Goal: Transaction & Acquisition: Purchase product/service

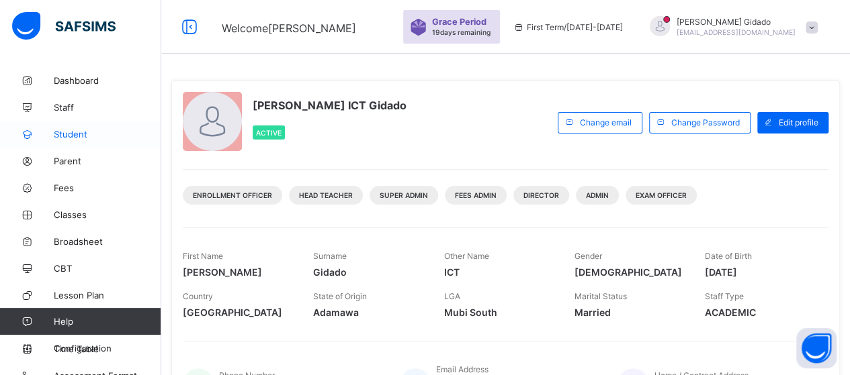
click at [63, 132] on span "Student" at bounding box center [107, 134] width 107 height 11
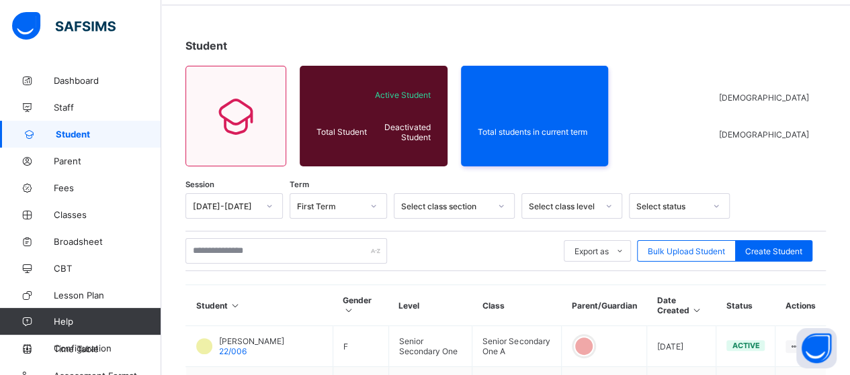
scroll to position [67, 0]
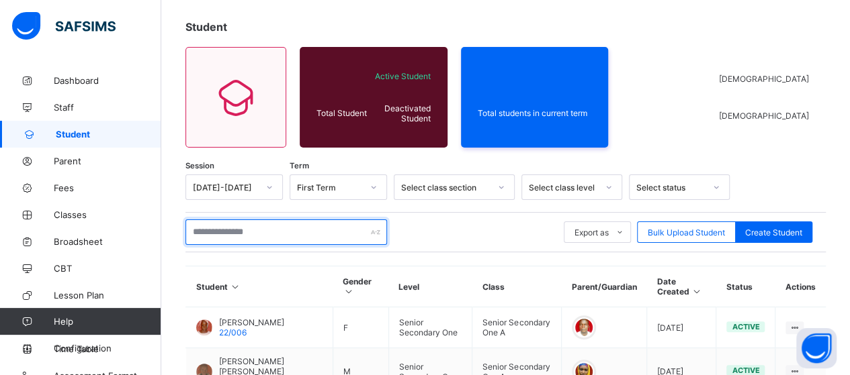
click at [241, 233] on input "text" at bounding box center [285, 233] width 201 height 26
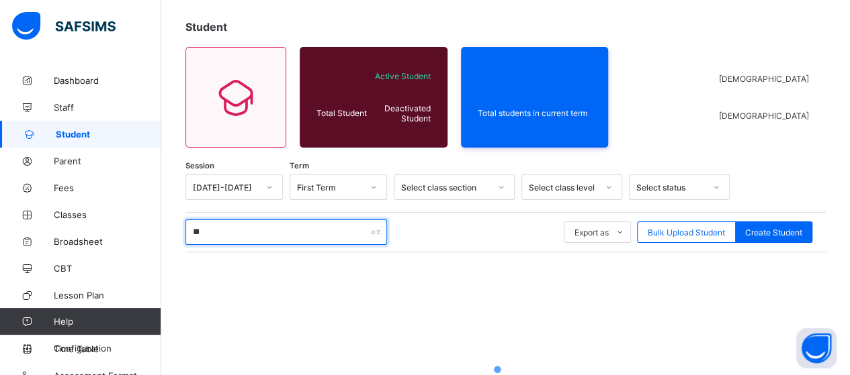
type input "*"
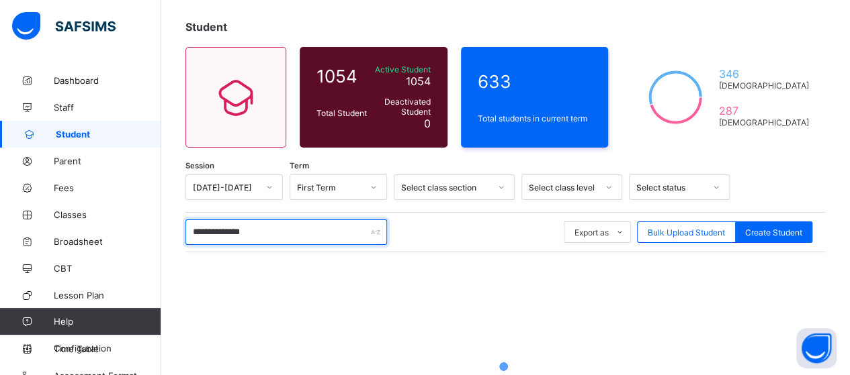
type input "**********"
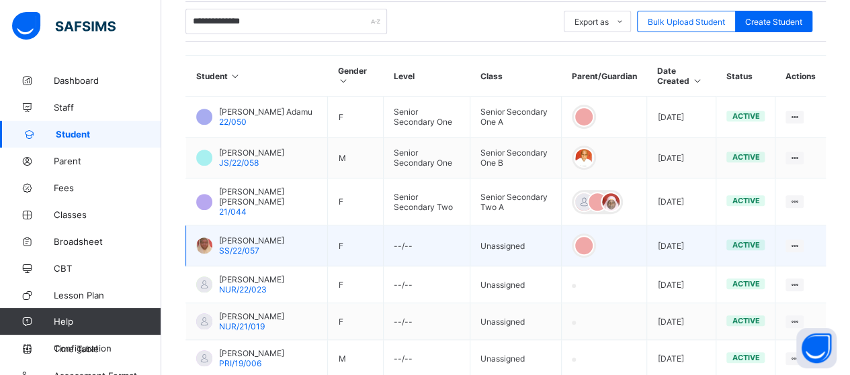
scroll to position [269, 0]
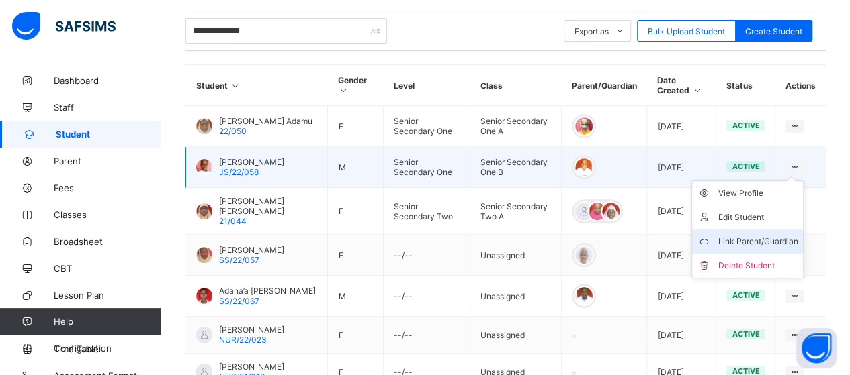
click at [781, 237] on div "Link Parent/Guardian" at bounding box center [757, 241] width 80 height 13
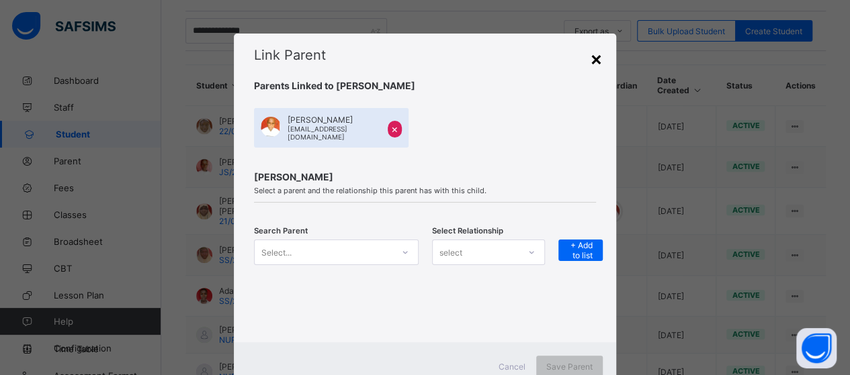
click at [590, 57] on div "×" at bounding box center [596, 58] width 13 height 23
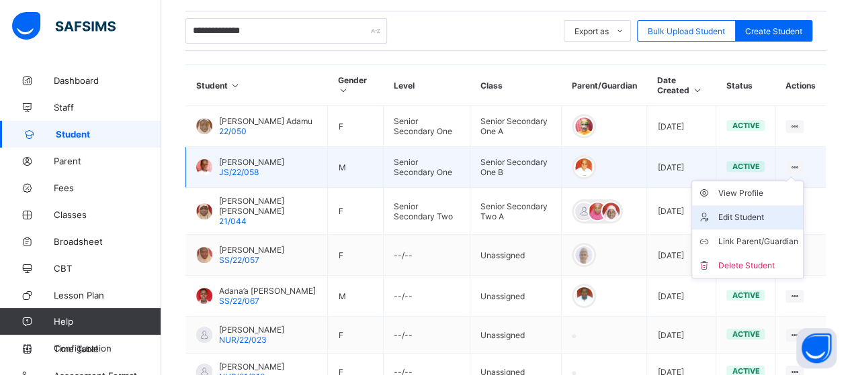
click at [772, 212] on div "Edit Student" at bounding box center [757, 217] width 80 height 13
select select "**"
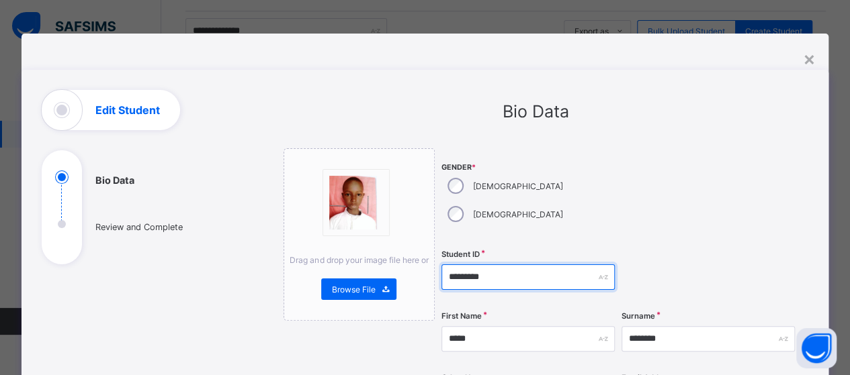
click at [443, 265] on input "*********" at bounding box center [527, 278] width 173 height 26
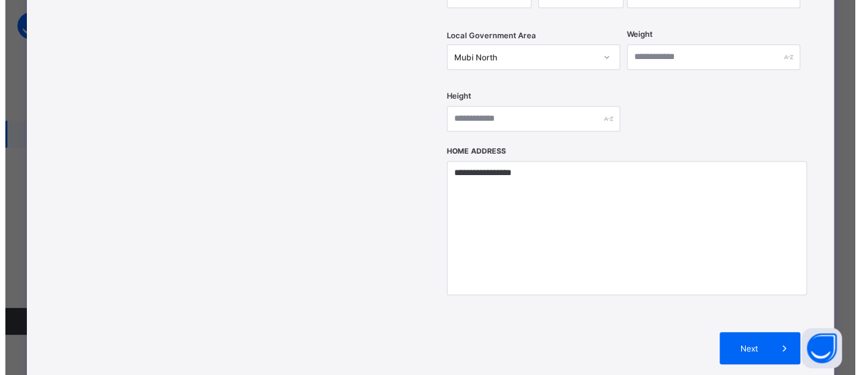
scroll to position [637, 0]
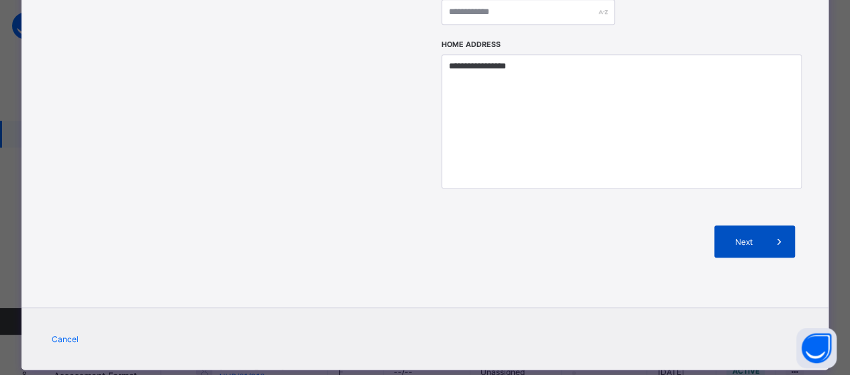
type input "**********"
click at [754, 226] on div "Next" at bounding box center [754, 242] width 81 height 32
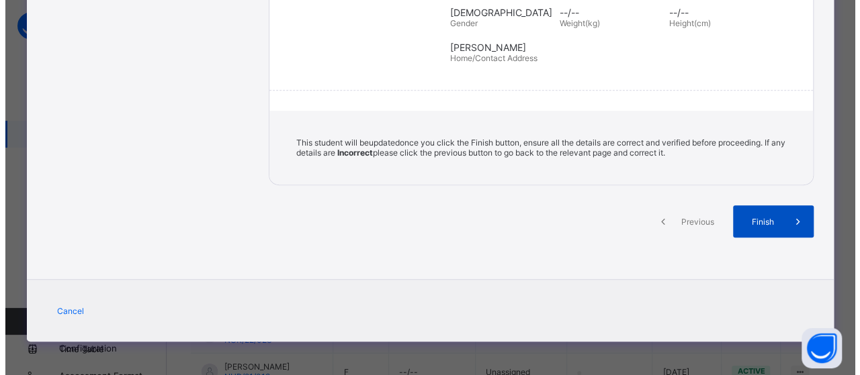
scroll to position [312, 0]
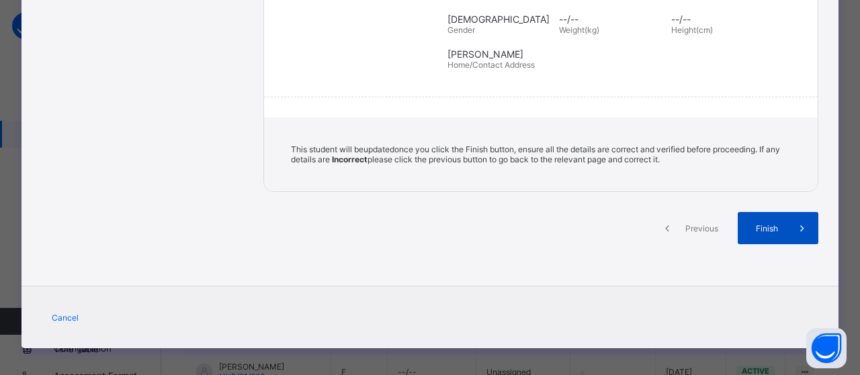
click at [752, 224] on span "Finish" at bounding box center [767, 229] width 38 height 10
click at [761, 224] on span "Finish" at bounding box center [767, 229] width 38 height 10
click at [761, 227] on div "Finish" at bounding box center [777, 228] width 81 height 32
click at [796, 222] on icon at bounding box center [802, 228] width 15 height 13
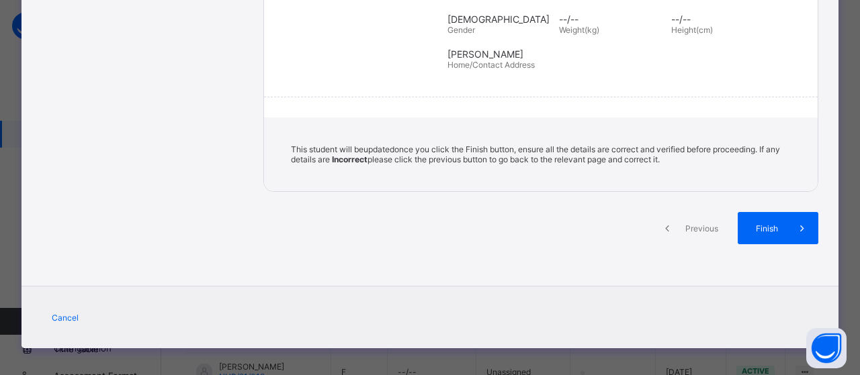
click at [564, 81] on div "Section One: Bio Data Adamu First Name Mohammed Surname --/-- Other Names --/--…" at bounding box center [540, 11] width 555 height 362
click at [766, 224] on span "Finish" at bounding box center [767, 229] width 38 height 10
click at [762, 224] on span "Finish" at bounding box center [767, 229] width 38 height 10
click at [763, 224] on span "Finish" at bounding box center [767, 229] width 38 height 10
click at [762, 225] on span "Finish" at bounding box center [767, 229] width 38 height 10
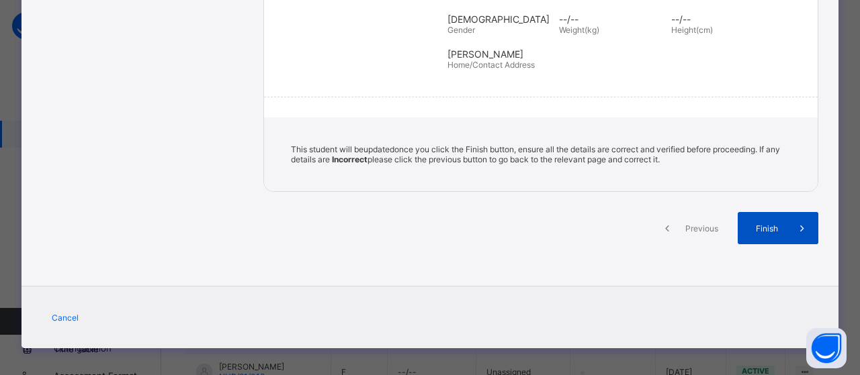
click at [786, 214] on span at bounding box center [802, 228] width 32 height 32
click at [777, 224] on span "Finish" at bounding box center [767, 229] width 38 height 10
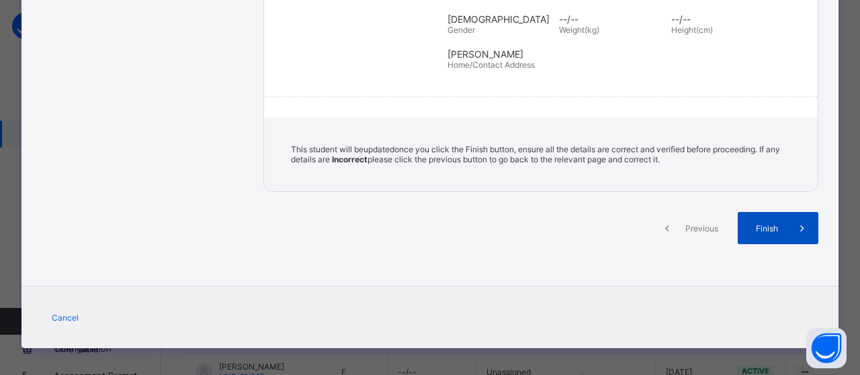
click at [777, 224] on span "Finish" at bounding box center [767, 229] width 38 height 10
click at [778, 224] on span "Finish" at bounding box center [767, 229] width 38 height 10
click at [779, 224] on span "Finish" at bounding box center [767, 229] width 38 height 10
click at [797, 222] on icon at bounding box center [802, 228] width 15 height 13
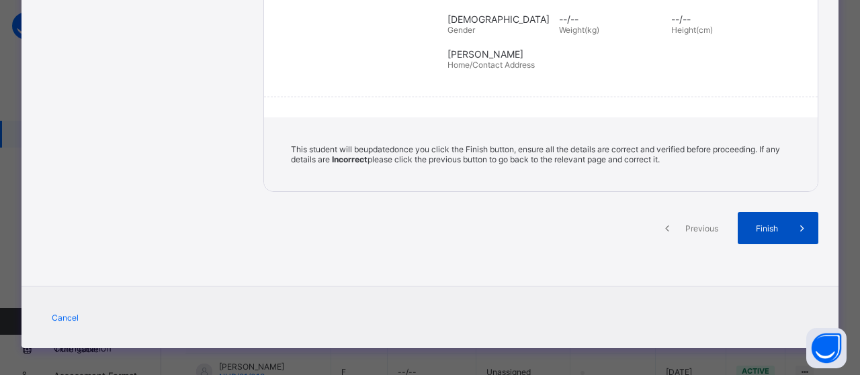
click at [797, 222] on icon at bounding box center [802, 228] width 15 height 13
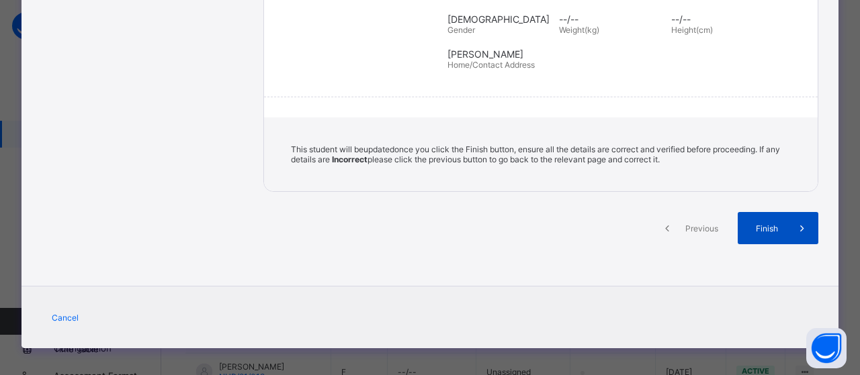
click at [797, 222] on icon at bounding box center [802, 228] width 15 height 13
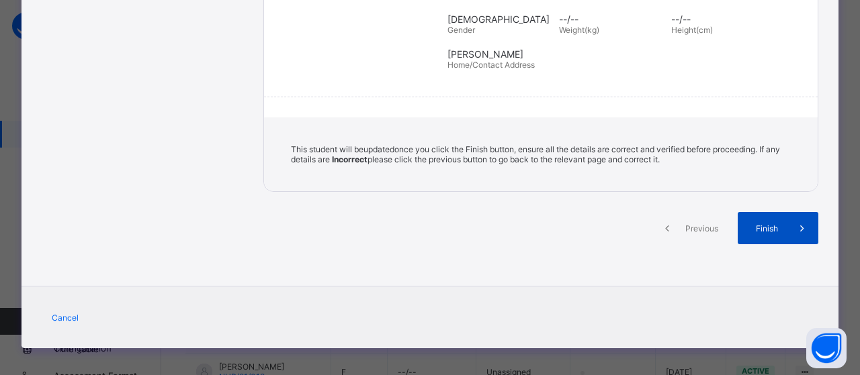
click at [797, 222] on icon at bounding box center [802, 228] width 15 height 13
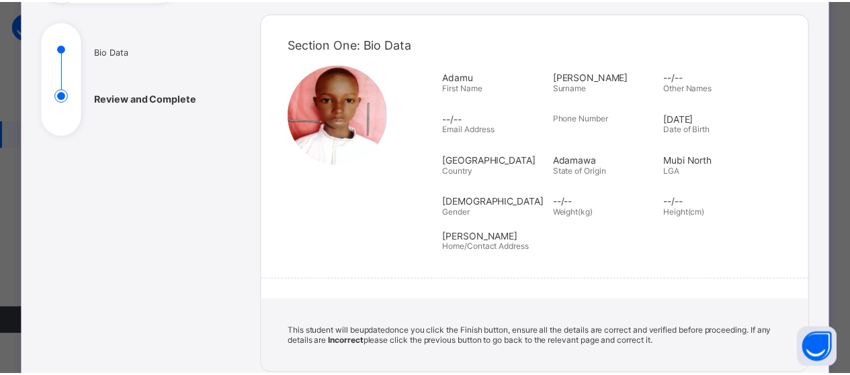
scroll to position [269, 0]
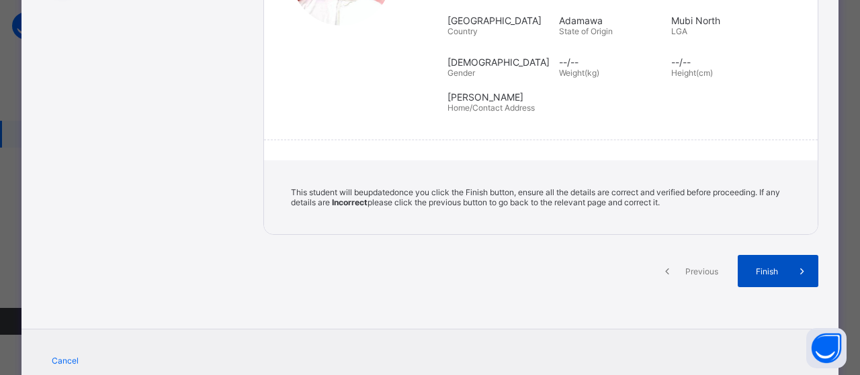
click at [763, 267] on span "Finish" at bounding box center [767, 272] width 38 height 10
click at [744, 271] on div "Finish" at bounding box center [777, 271] width 81 height 32
click at [770, 267] on span "Finish" at bounding box center [767, 272] width 38 height 10
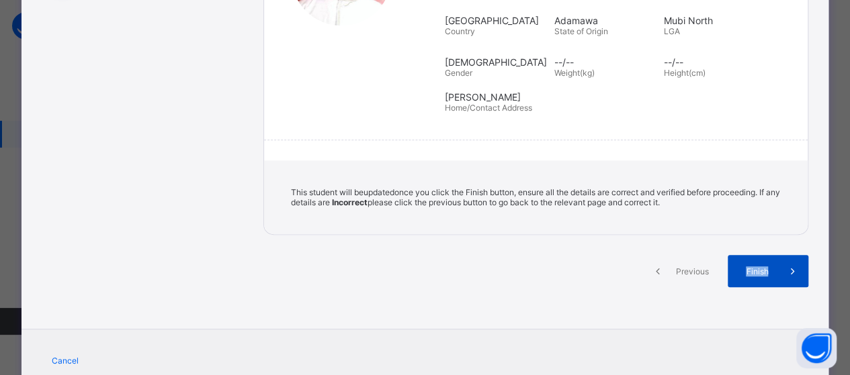
click at [770, 267] on span "Finish" at bounding box center [756, 272] width 38 height 10
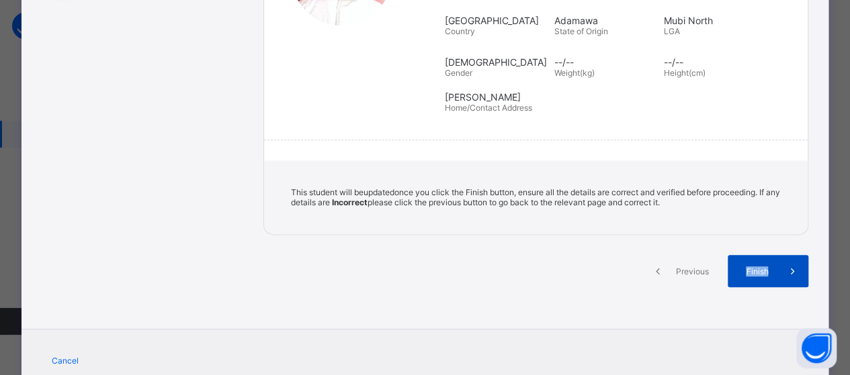
click at [767, 259] on div "Finish" at bounding box center [767, 271] width 81 height 32
click at [756, 259] on div "Finish" at bounding box center [767, 271] width 81 height 32
click at [756, 268] on span "Finish" at bounding box center [756, 272] width 38 height 10
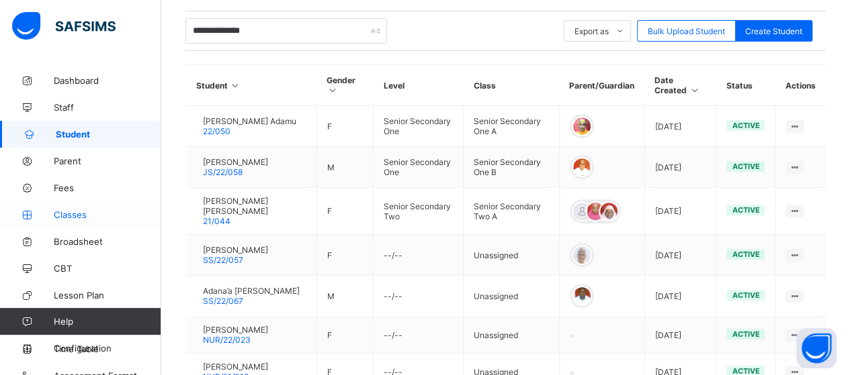
click at [71, 213] on span "Classes" at bounding box center [107, 215] width 107 height 11
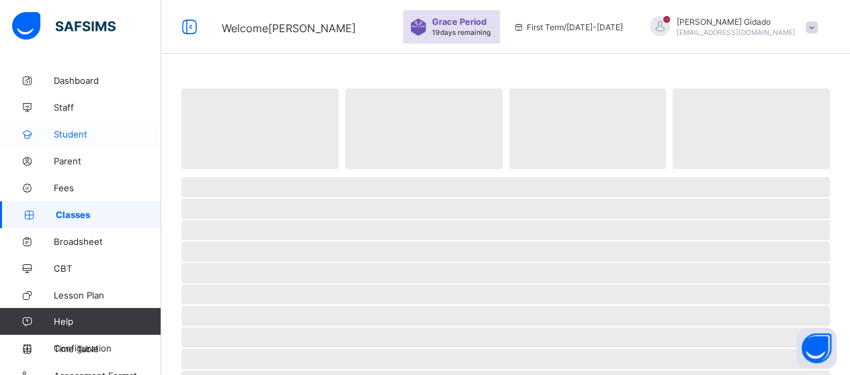
click at [71, 133] on span "Student" at bounding box center [107, 134] width 107 height 11
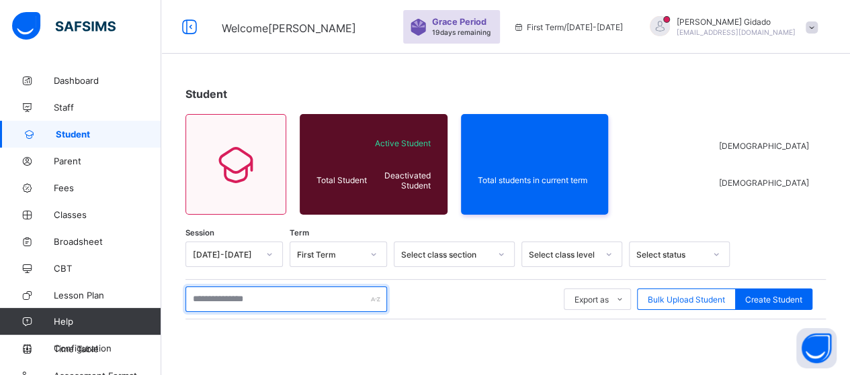
click at [232, 302] on input "text" at bounding box center [285, 300] width 201 height 26
type input "**********"
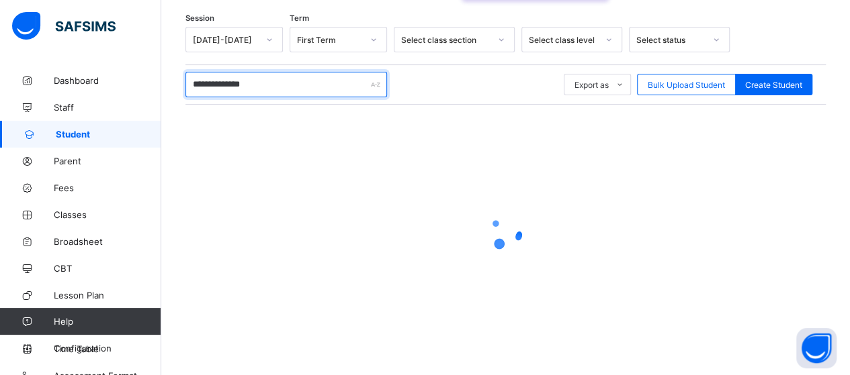
scroll to position [218, 0]
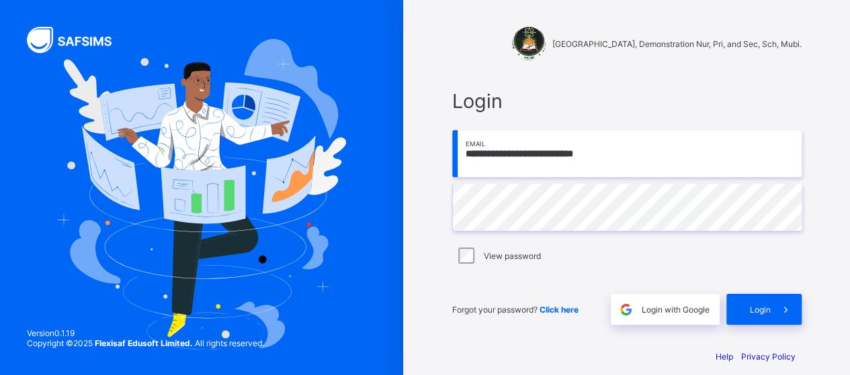
click at [461, 159] on input "**********" at bounding box center [626, 153] width 349 height 47
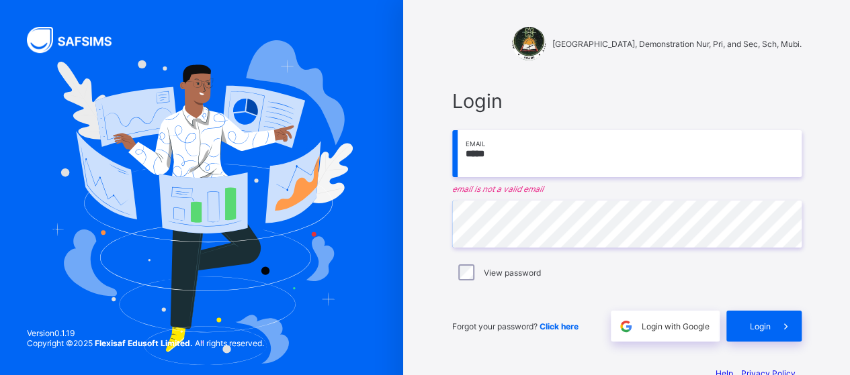
drag, startPoint x: 517, startPoint y: 158, endPoint x: 449, endPoint y: 161, distance: 67.9
click at [449, 161] on div "Login ***** Email email is not a valid email Password View password Forgot your…" at bounding box center [627, 215] width 376 height 279
type input "**********"
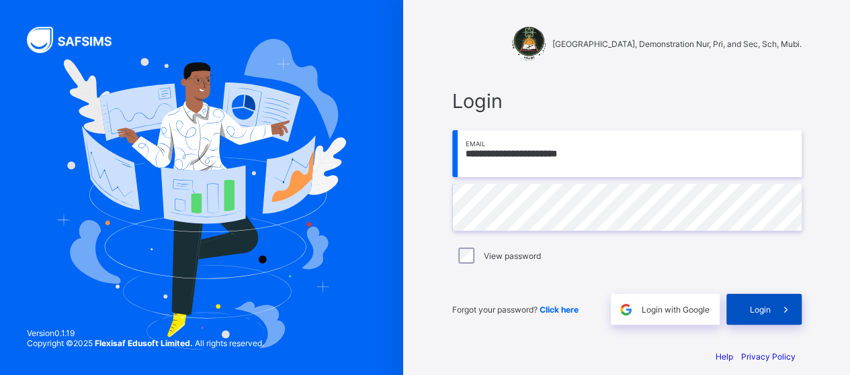
click at [760, 314] on div "Login" at bounding box center [763, 309] width 75 height 31
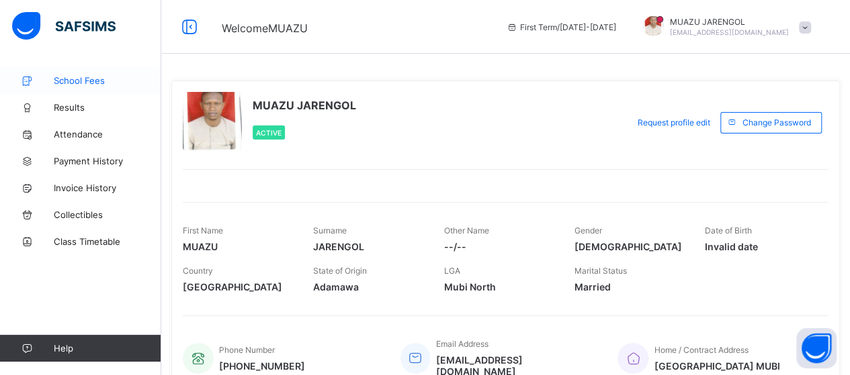
click at [99, 79] on span "School Fees" at bounding box center [107, 80] width 107 height 11
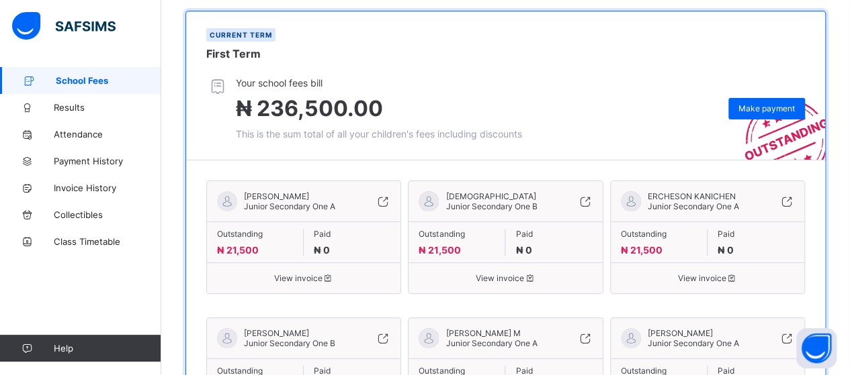
scroll to position [67, 0]
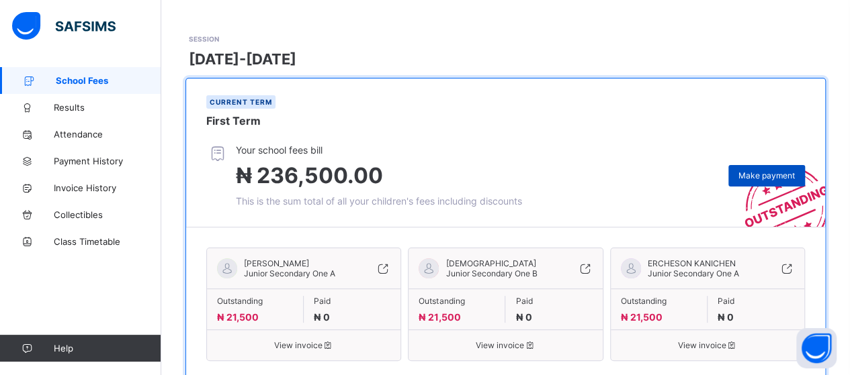
click at [766, 171] on span "Make payment" at bounding box center [766, 176] width 56 height 10
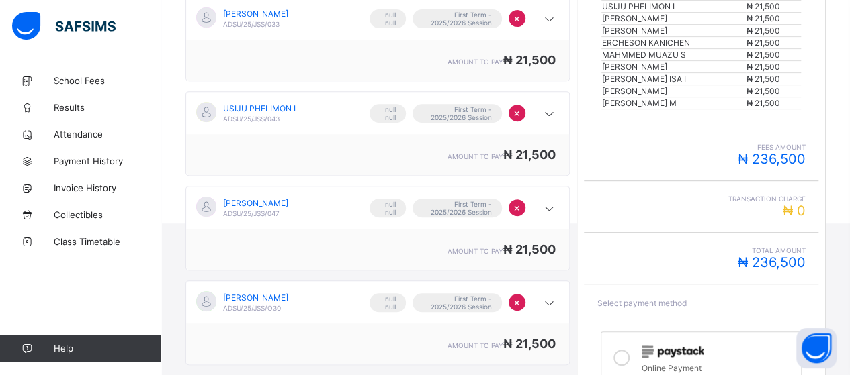
scroll to position [336, 0]
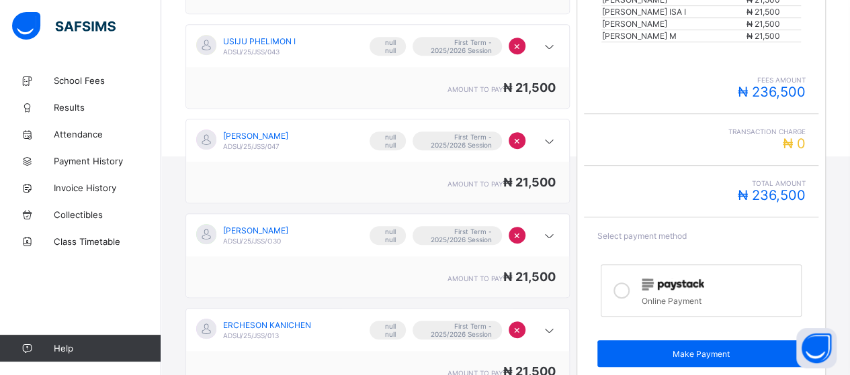
click at [627, 283] on icon at bounding box center [621, 291] width 16 height 16
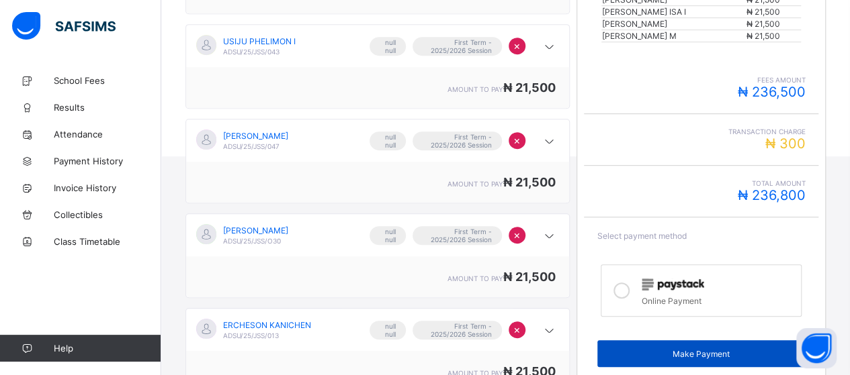
click at [692, 349] on span "Make Payment" at bounding box center [701, 354] width 188 height 10
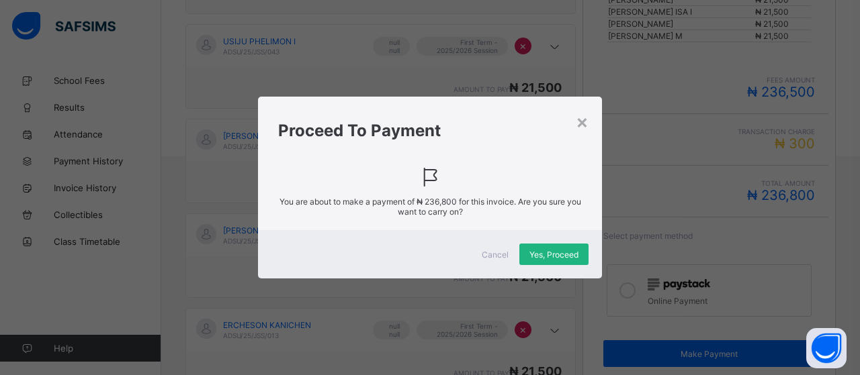
click at [546, 248] on div "Yes, Proceed" at bounding box center [553, 254] width 69 height 21
click at [545, 181] on span at bounding box center [430, 178] width 304 height 26
click at [557, 250] on span "Yes, Proceed" at bounding box center [553, 255] width 49 height 10
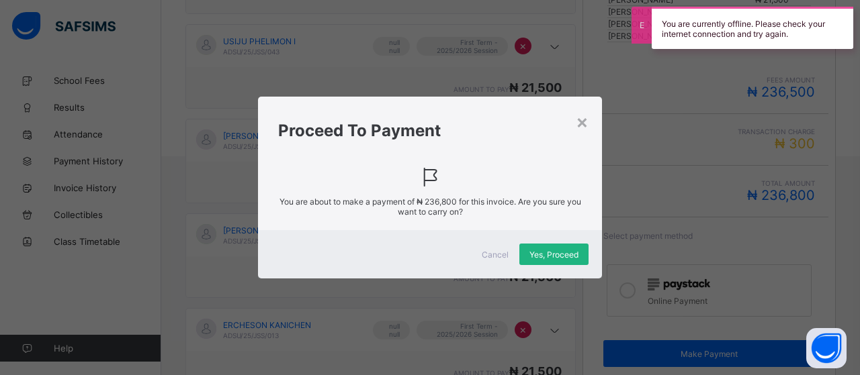
click at [558, 253] on span "Yes, Proceed" at bounding box center [553, 255] width 49 height 10
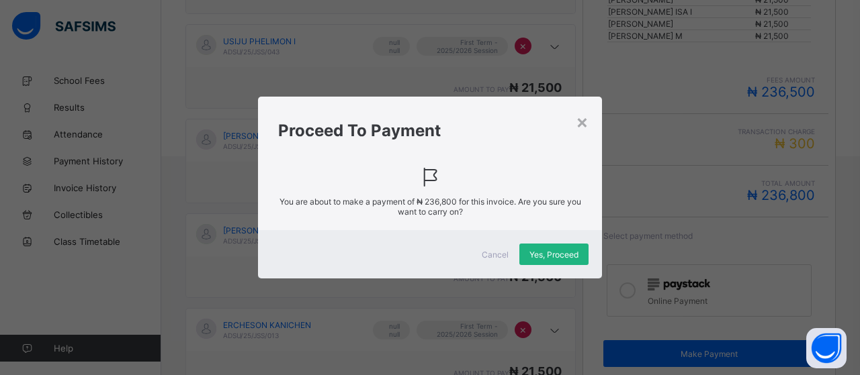
click at [557, 255] on span "Yes, Proceed" at bounding box center [553, 255] width 49 height 10
click at [566, 251] on div "Yes, Proceed" at bounding box center [553, 254] width 69 height 21
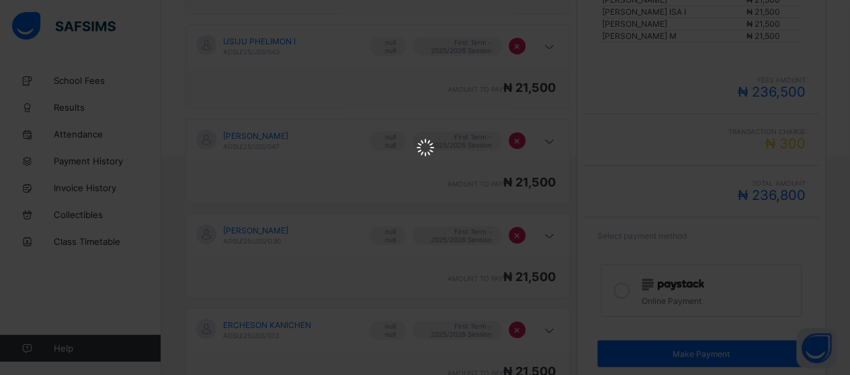
scroll to position [0, 0]
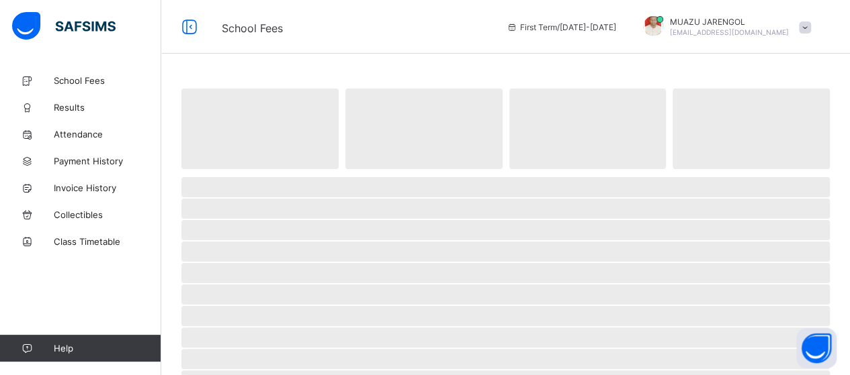
click at [811, 25] on span at bounding box center [805, 27] width 12 height 12
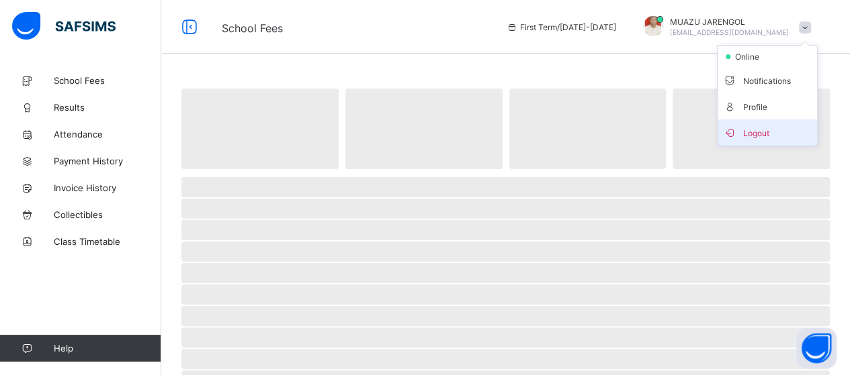
click at [787, 131] on span "Logout" at bounding box center [767, 132] width 89 height 15
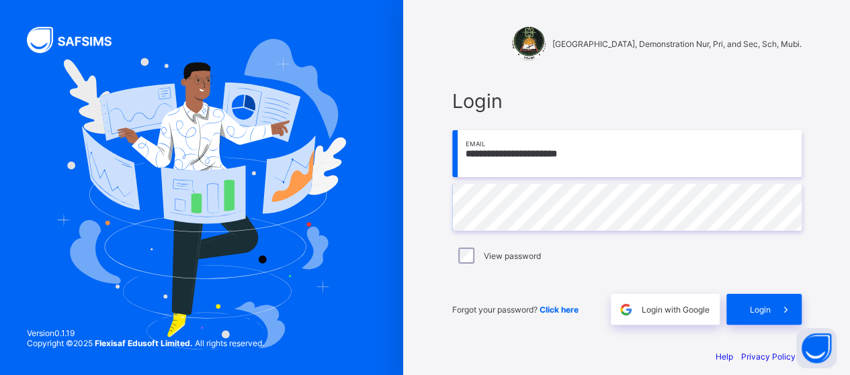
drag, startPoint x: 607, startPoint y: 155, endPoint x: 471, endPoint y: 161, distance: 135.8
click at [471, 161] on input "**********" at bounding box center [626, 153] width 349 height 47
type input "**********"
click at [762, 305] on span "Login" at bounding box center [760, 310] width 21 height 10
